Goal: Task Accomplishment & Management: Manage account settings

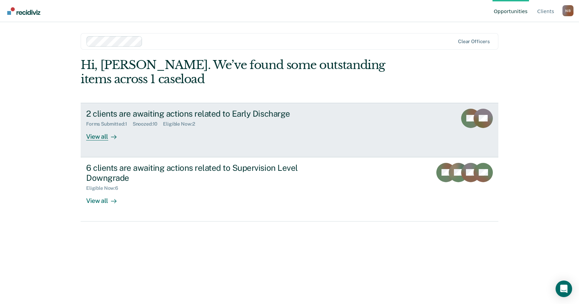
click at [260, 116] on div "2 clients are awaiting actions related to Early Discharge" at bounding box center [207, 114] width 242 height 10
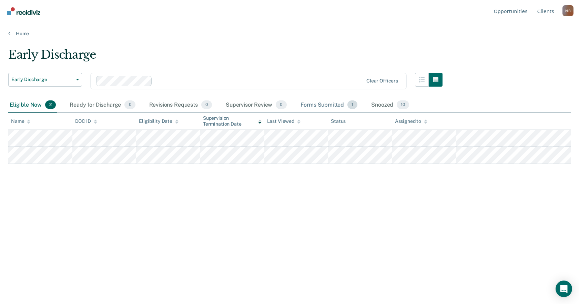
click at [320, 104] on div "Forms Submitted 1" at bounding box center [329, 105] width 60 height 15
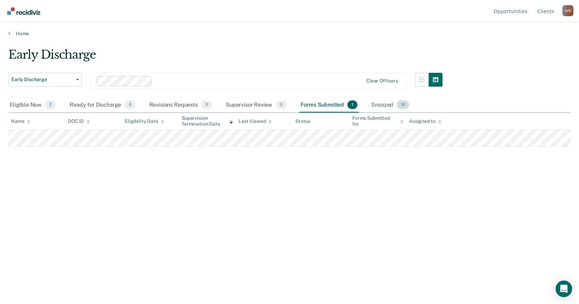
click at [378, 102] on div "Snoozed 10" at bounding box center [390, 105] width 41 height 15
